Goal: Find specific page/section: Find specific page/section

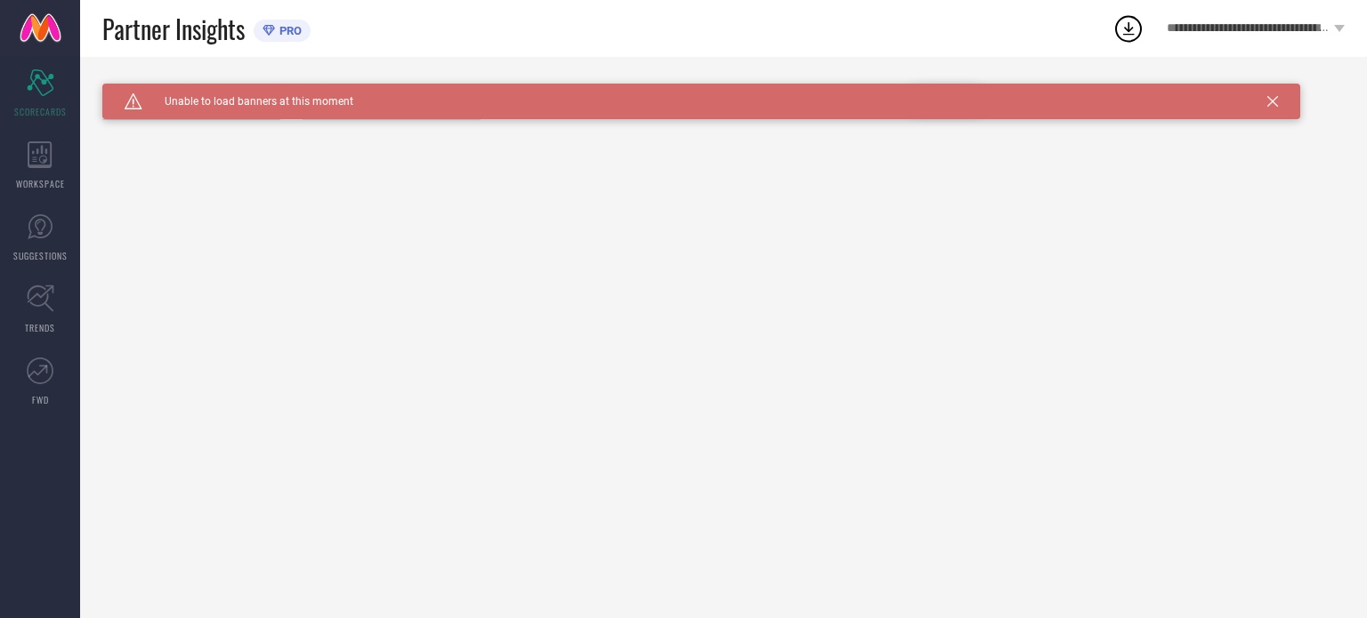
type input "All"
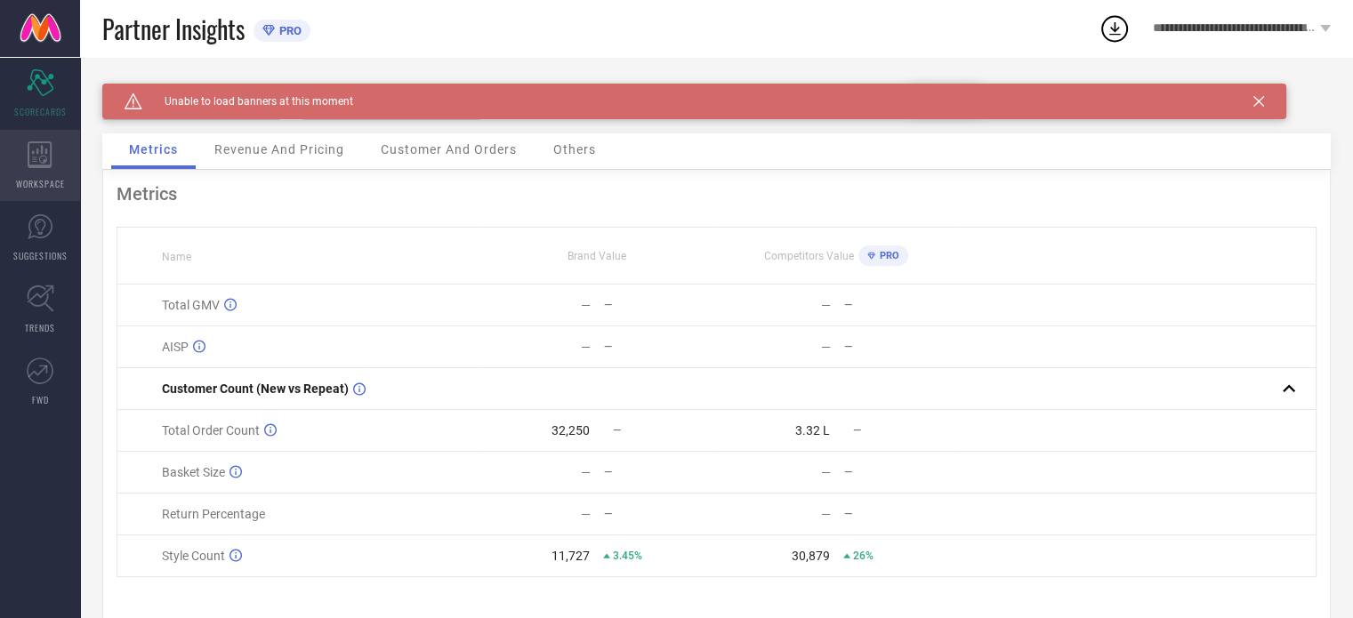
click at [28, 151] on icon at bounding box center [40, 154] width 24 height 27
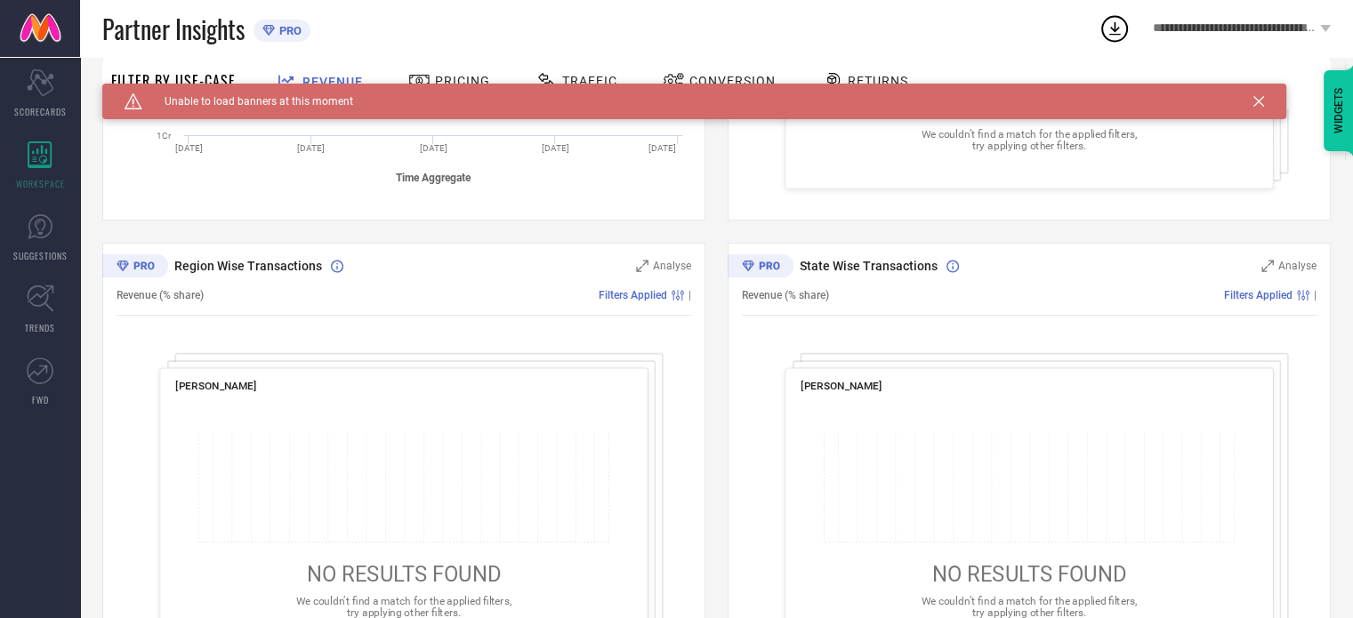
scroll to position [626, 0]
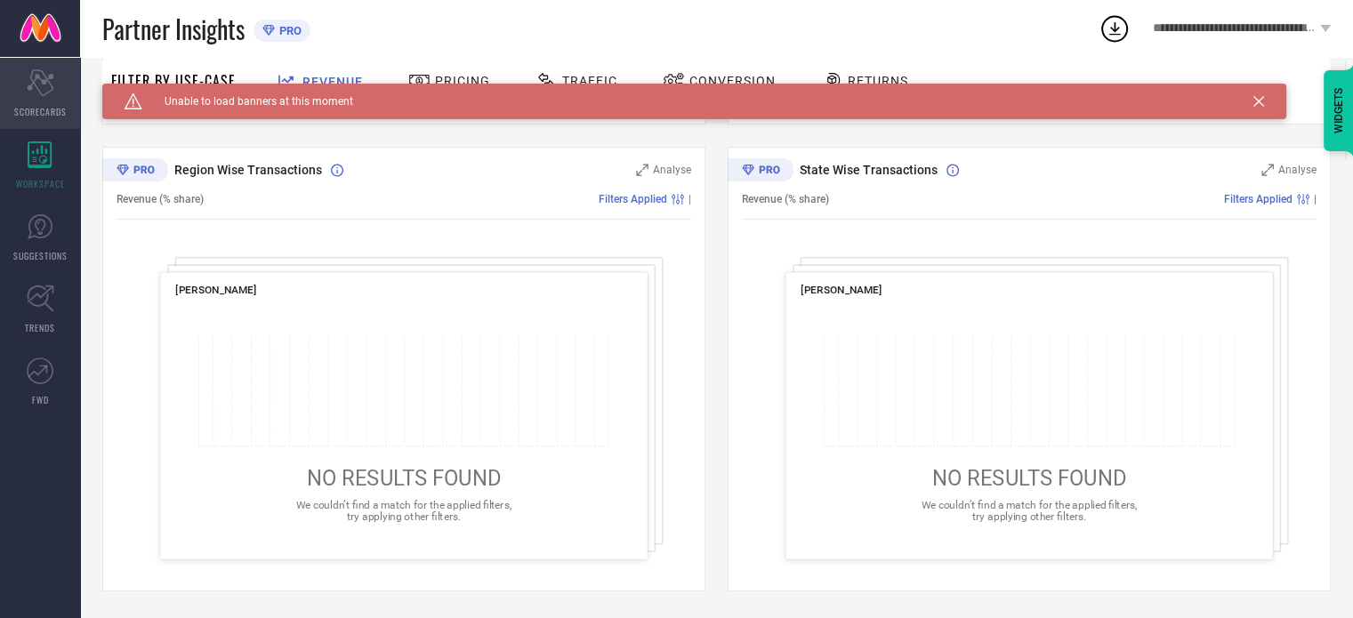
click at [50, 101] on div "Scorecard SCORECARDS" at bounding box center [40, 93] width 80 height 71
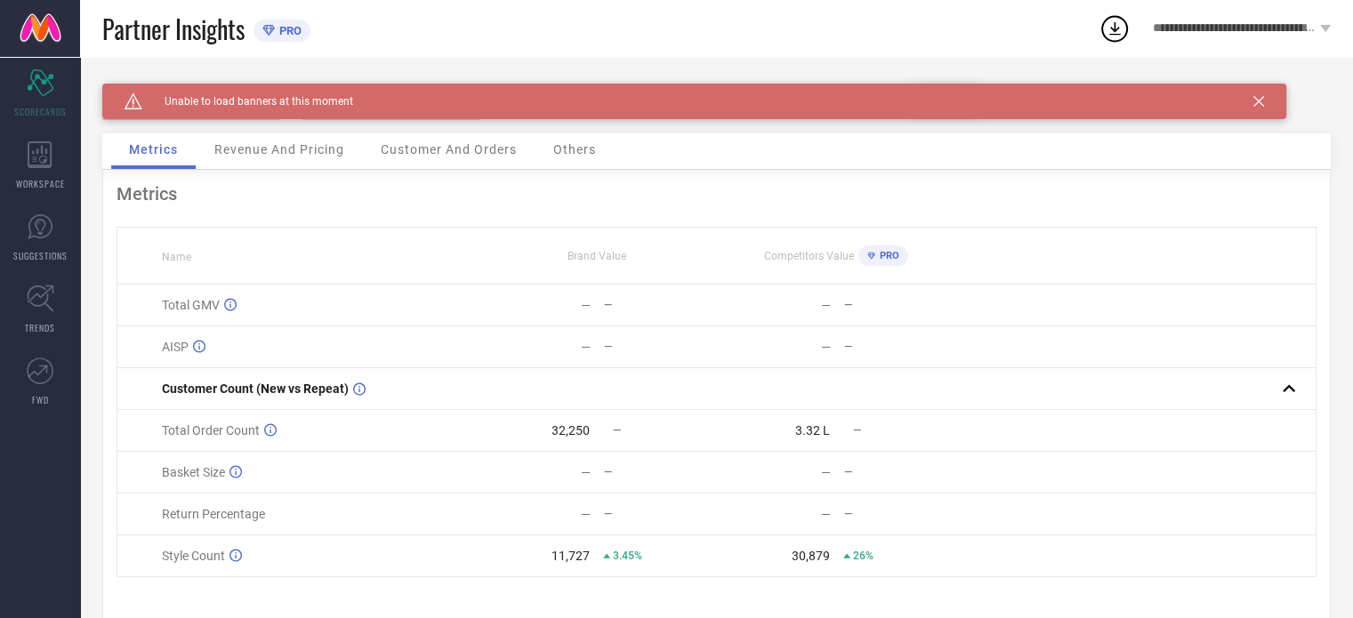
click at [1259, 99] on icon at bounding box center [1259, 101] width 11 height 11
click at [45, 91] on icon "Scorecard" at bounding box center [41, 82] width 28 height 27
